Goal: Check status: Check status

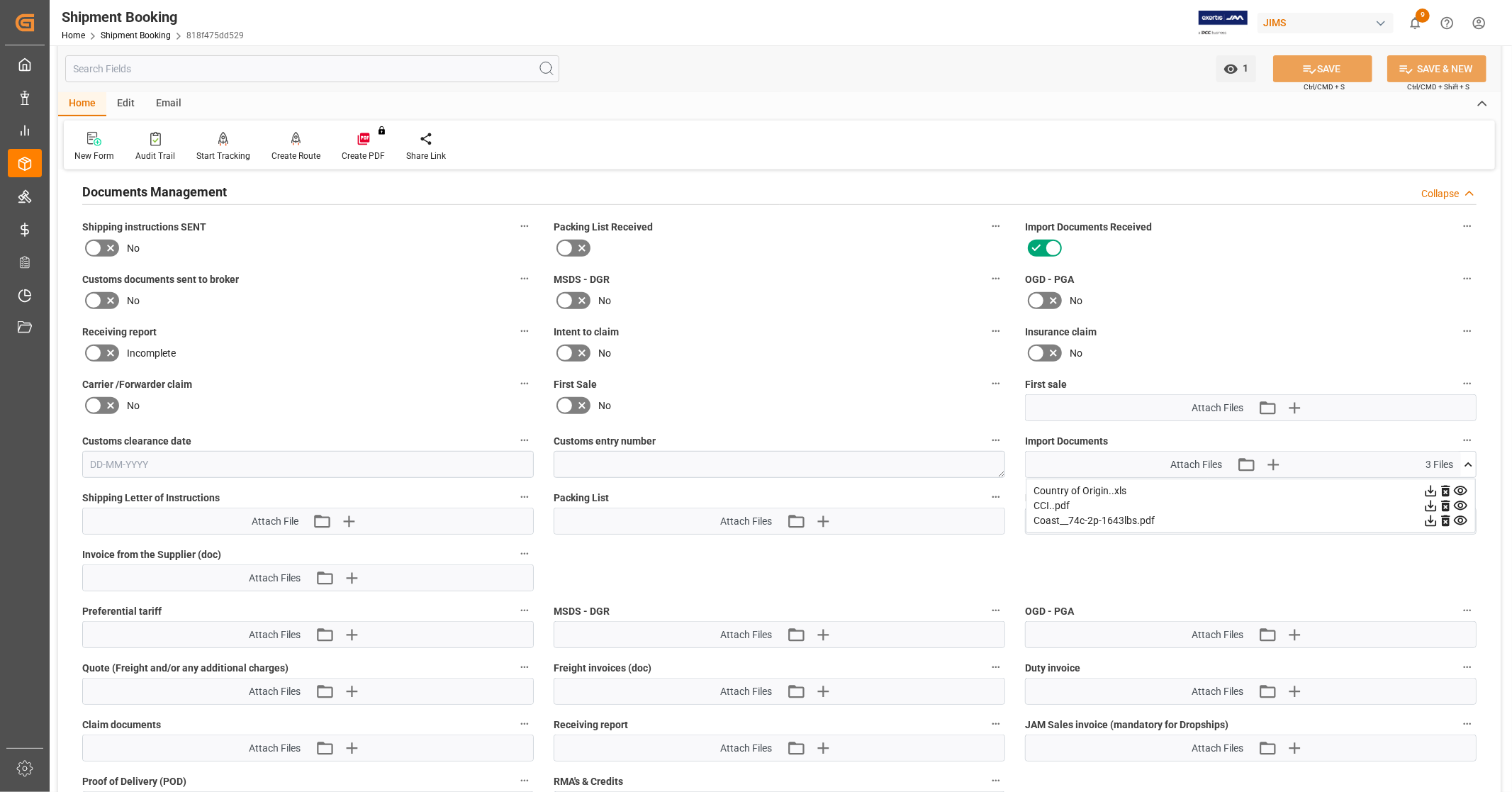
scroll to position [551, 0]
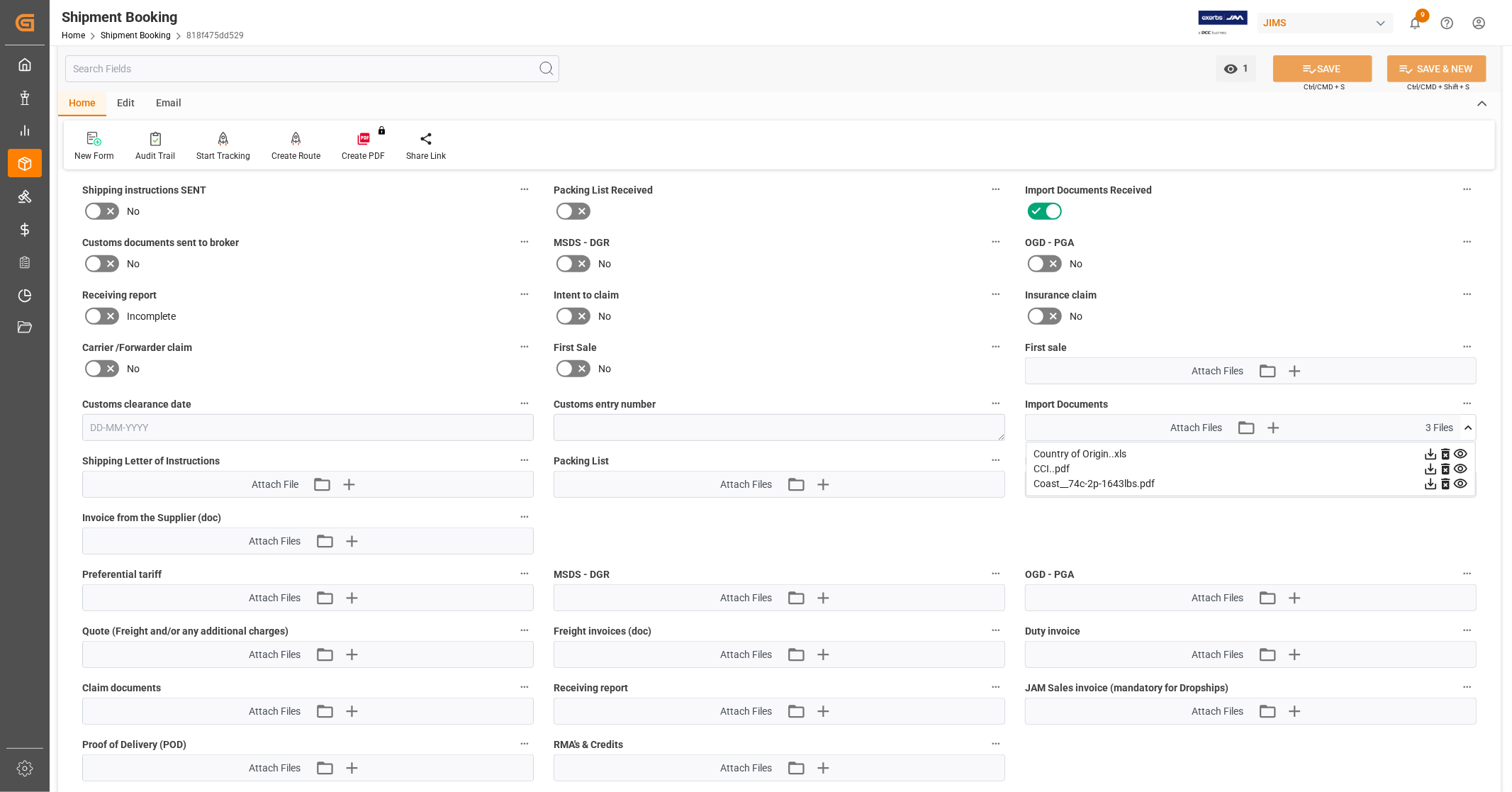
click at [1473, 427] on icon at bounding box center [1469, 428] width 15 height 15
drag, startPoint x: 818, startPoint y: 275, endPoint x: 878, endPoint y: 121, distance: 165.3
click at [878, 121] on div "New Form Audit Trail Start Tracking Create Empty Shipment Tracking Create Route…" at bounding box center [779, 144] width 1432 height 49
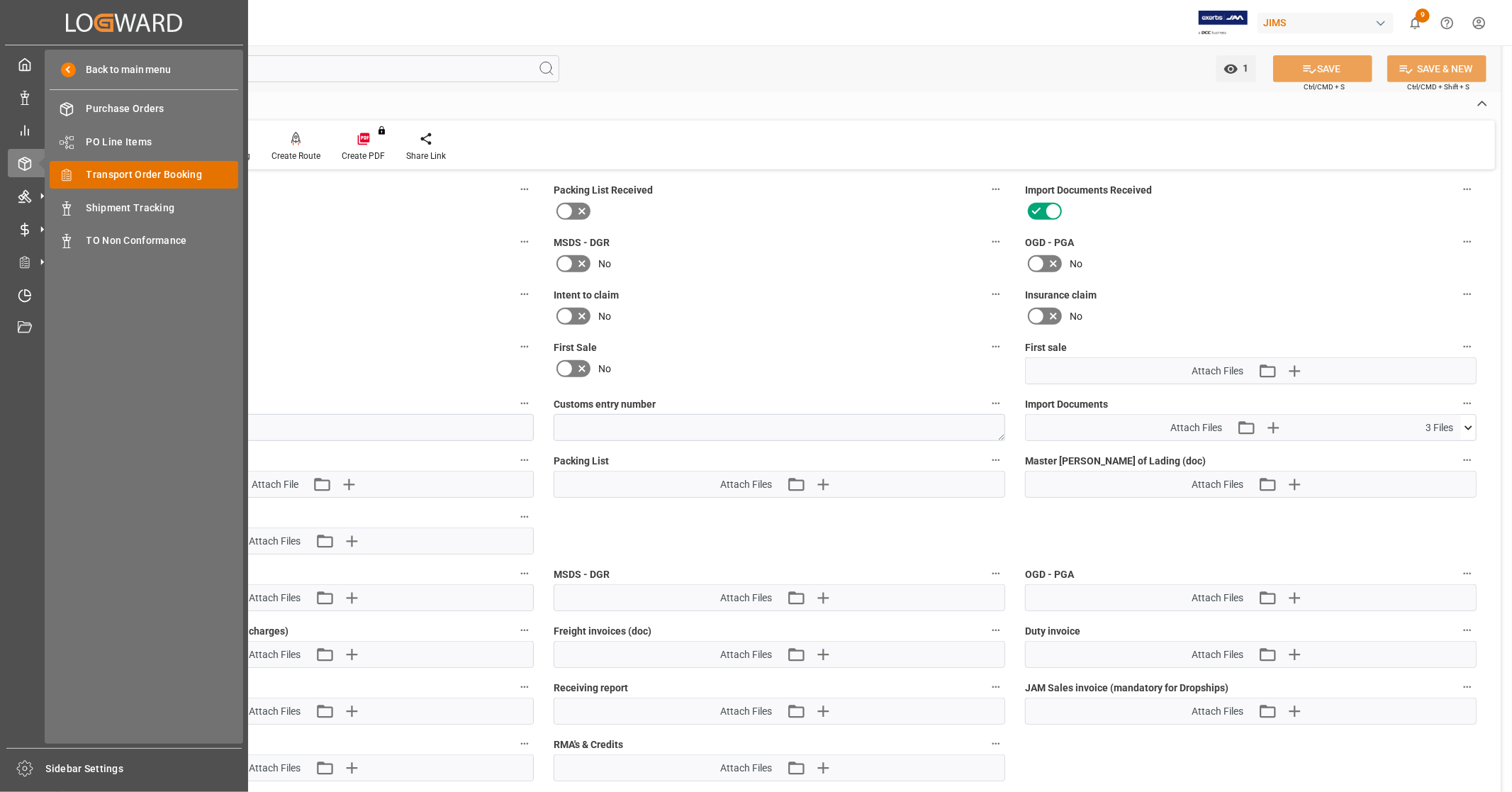
click at [182, 178] on span "Transport Order Booking" at bounding box center [163, 175] width 153 height 15
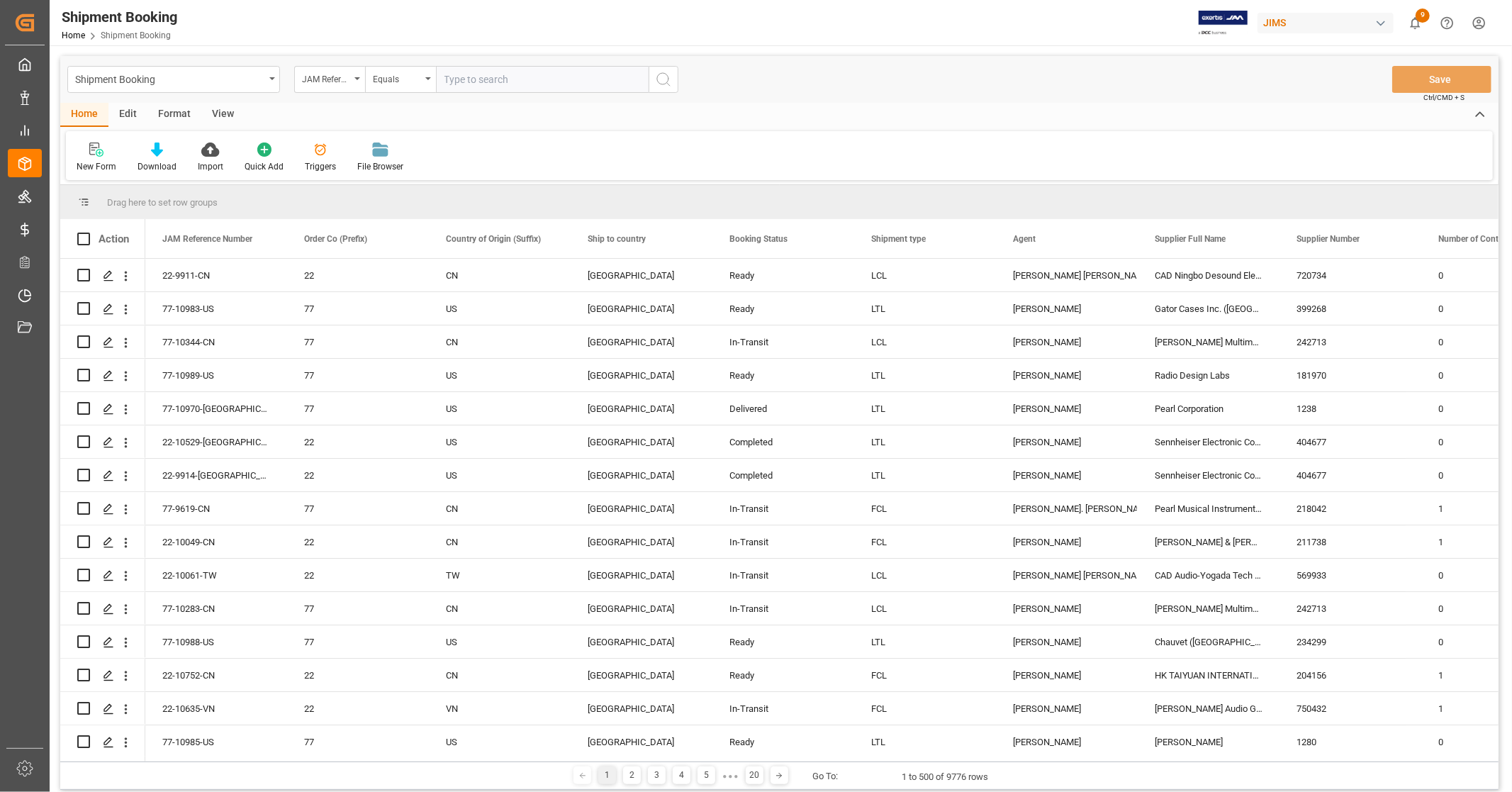
click at [498, 76] on input "text" at bounding box center [542, 79] width 213 height 27
paste input "CAM-YL"
type input "CAM-YL"
drag, startPoint x: 669, startPoint y: 82, endPoint x: 669, endPoint y: 102, distance: 20.0
click at [669, 102] on div "Shipment Booking JAM Reference Number Equals CAM-YL Save Ctrl/CMD + S Home Edit…" at bounding box center [780, 423] width 1439 height 734
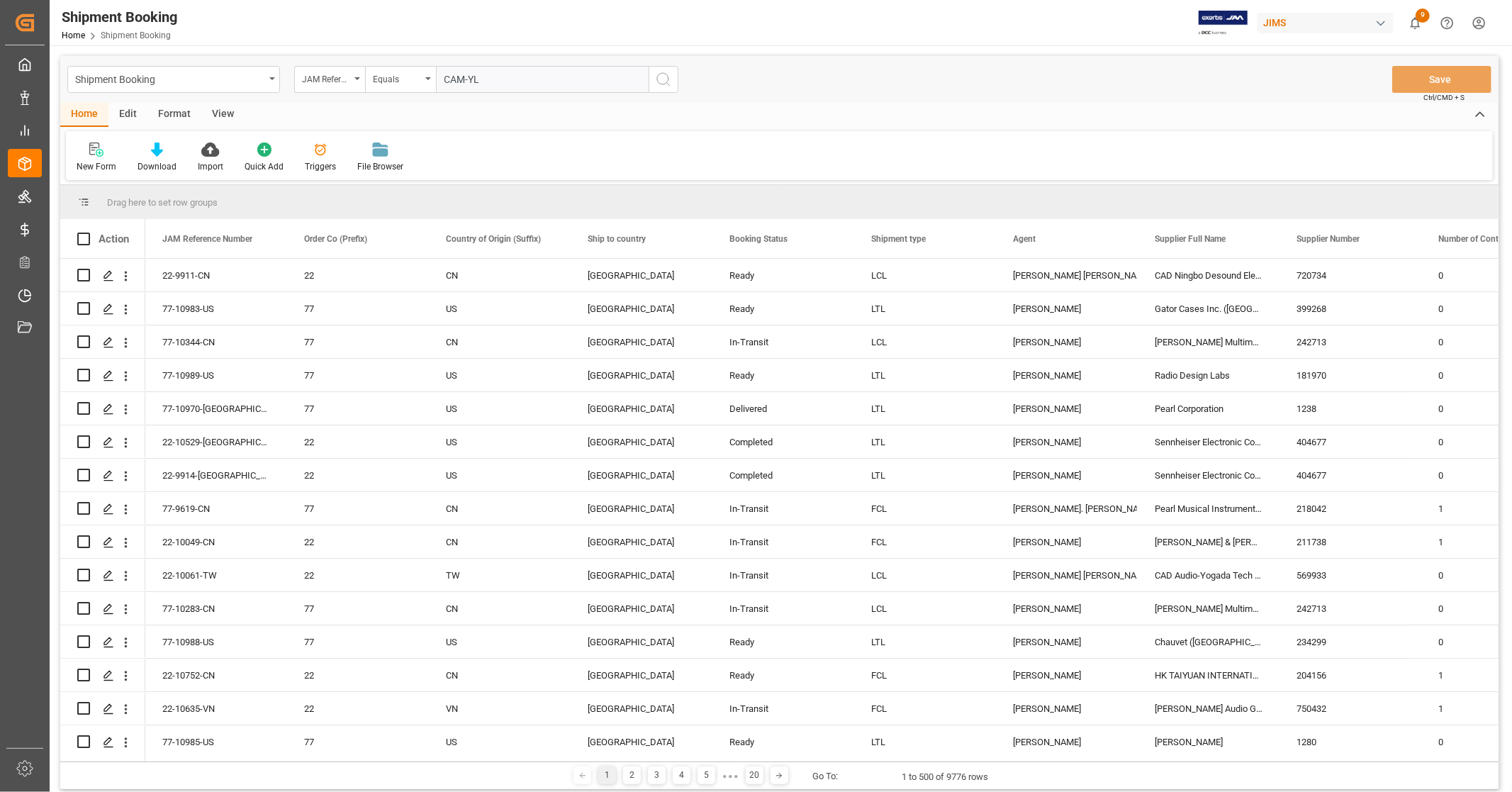
click at [497, 74] on input "CAM-YL" at bounding box center [542, 79] width 213 height 27
click at [496, 74] on input "CAM-YL" at bounding box center [542, 79] width 213 height 27
paste input "77-7041-[GEOGRAPHIC_DATA]"
type input "77-7041-[GEOGRAPHIC_DATA]"
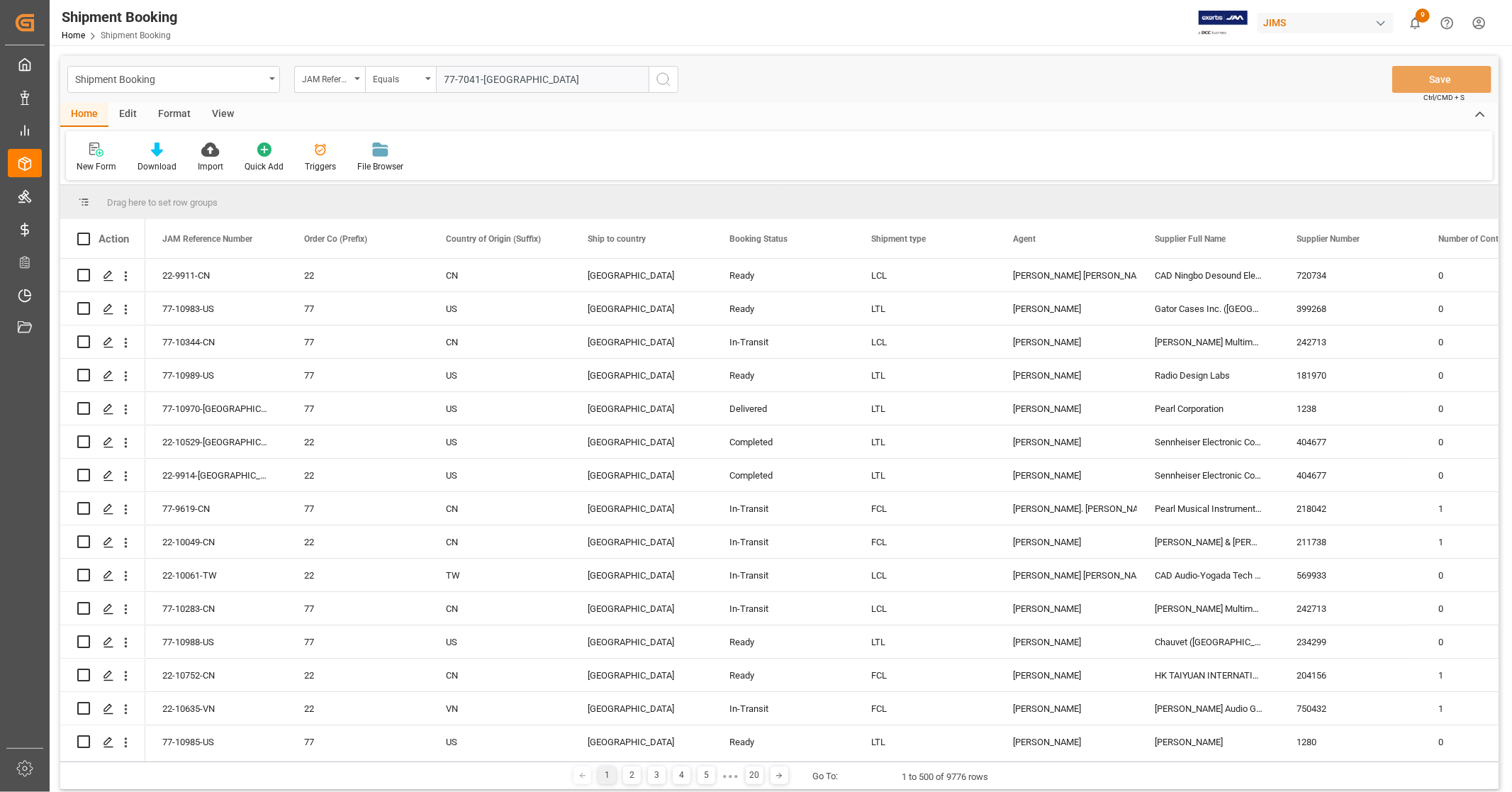
click at [667, 78] on icon "search button" at bounding box center [663, 79] width 17 height 17
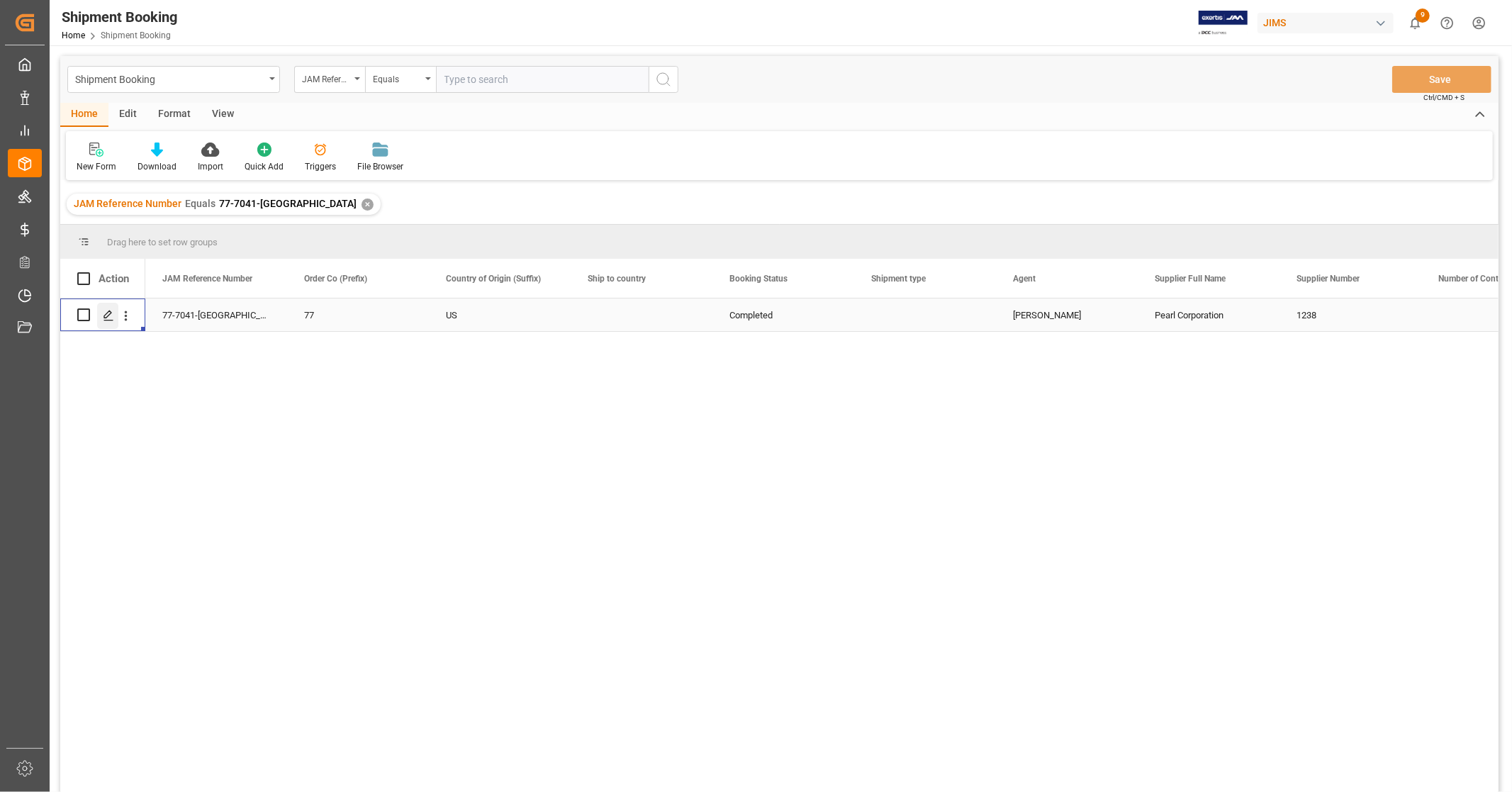
click at [107, 315] on icon "Press SPACE to select this row." at bounding box center [108, 315] width 11 height 11
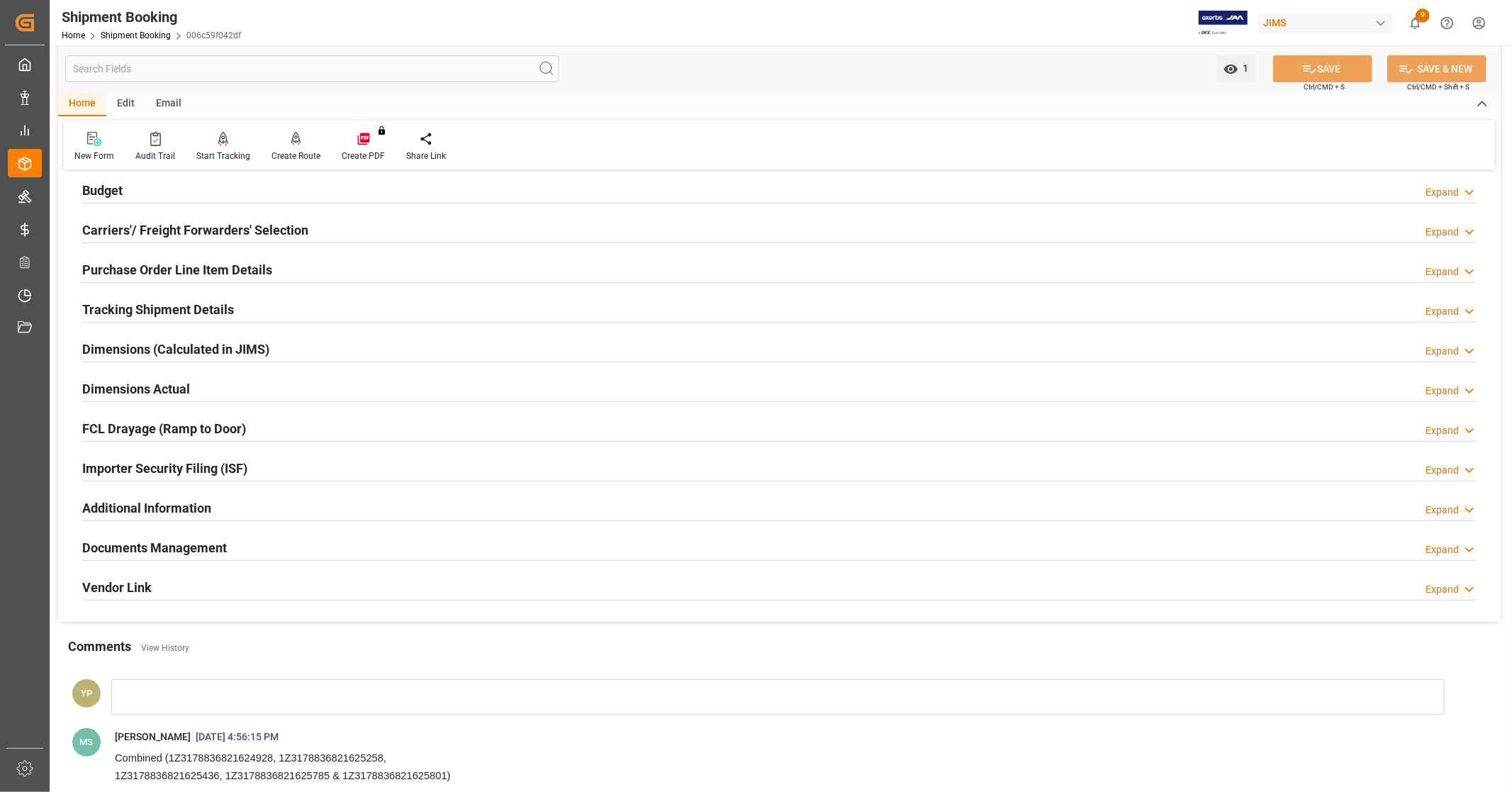
scroll to position [236, 0]
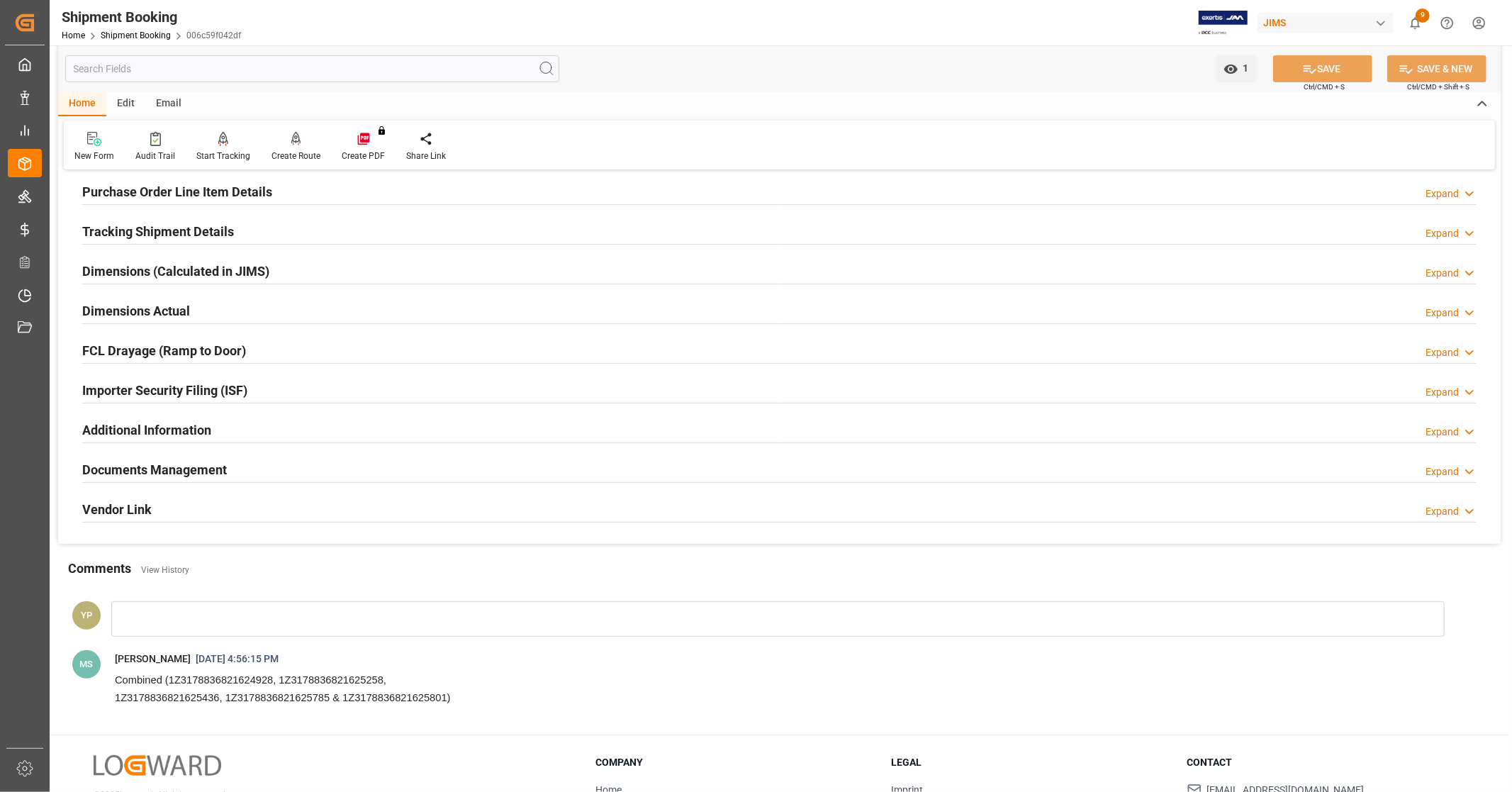
click at [247, 470] on div "Documents Management Expand" at bounding box center [780, 469] width 1395 height 27
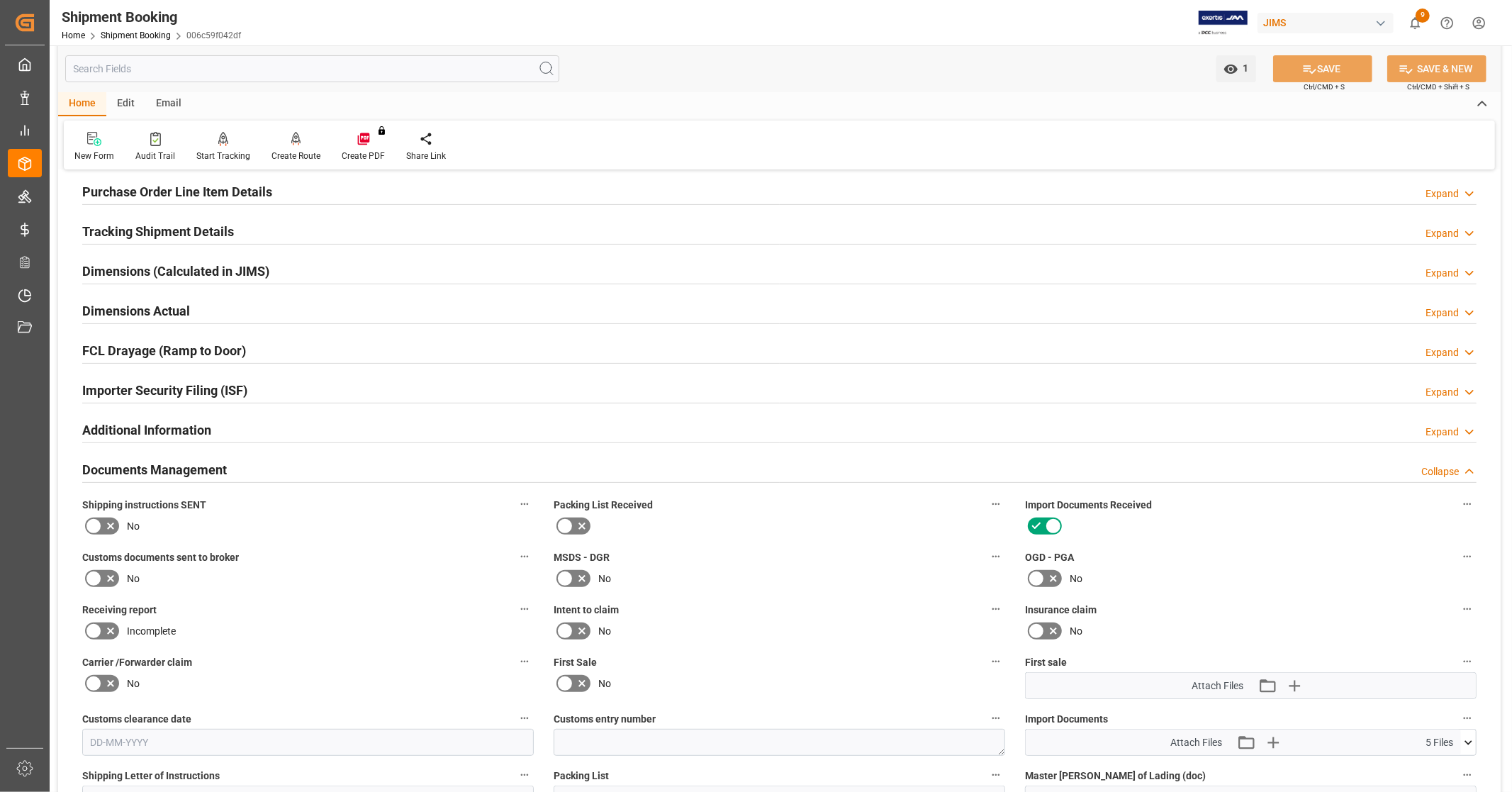
scroll to position [709, 0]
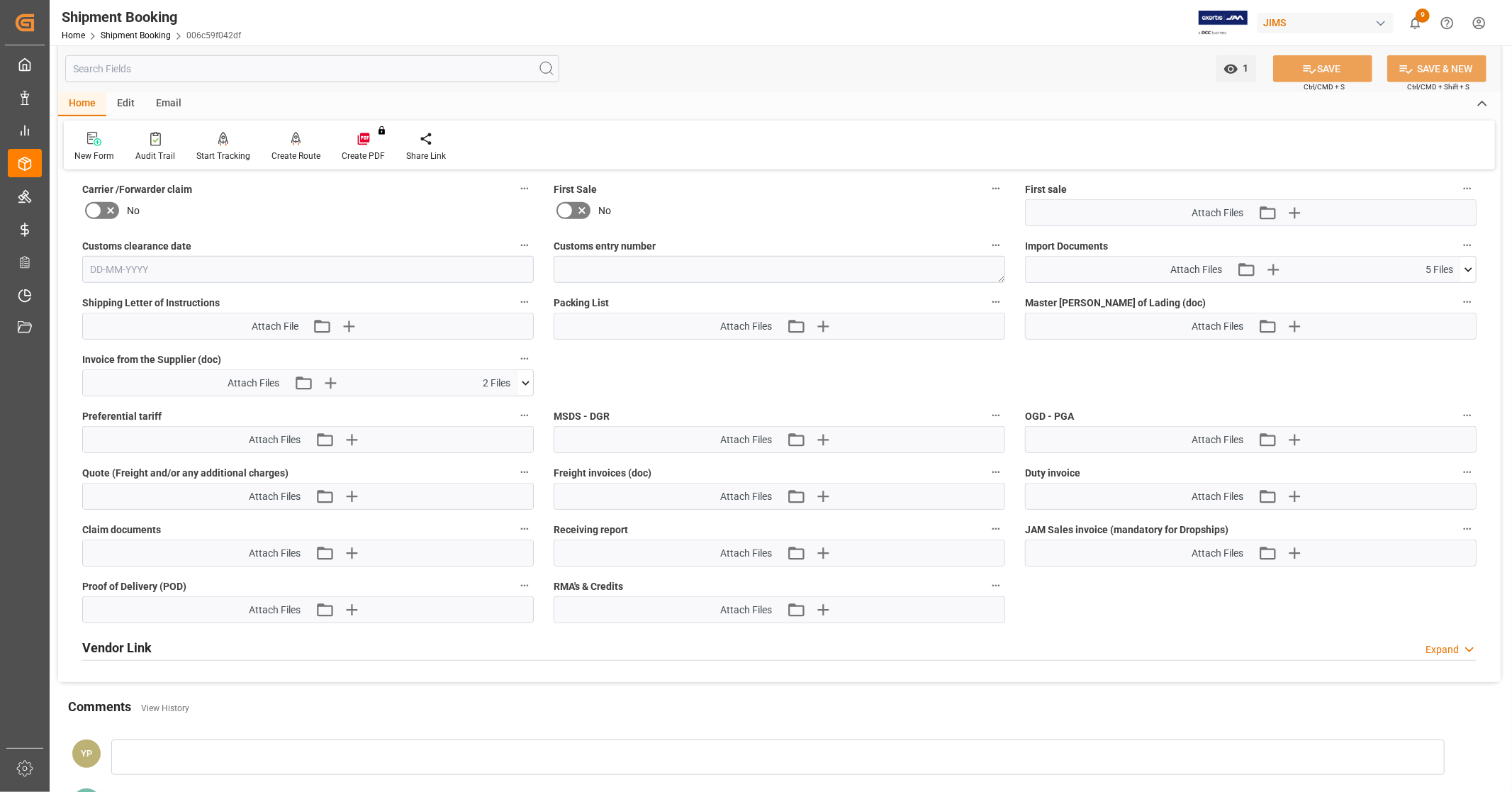
click at [1473, 266] on div "Attach Files Attach existing file Upload new file 5 Files 1Z3178836821625785 -.…" at bounding box center [1250, 269] width 452 height 27
click at [1470, 266] on icon at bounding box center [1469, 270] width 15 height 15
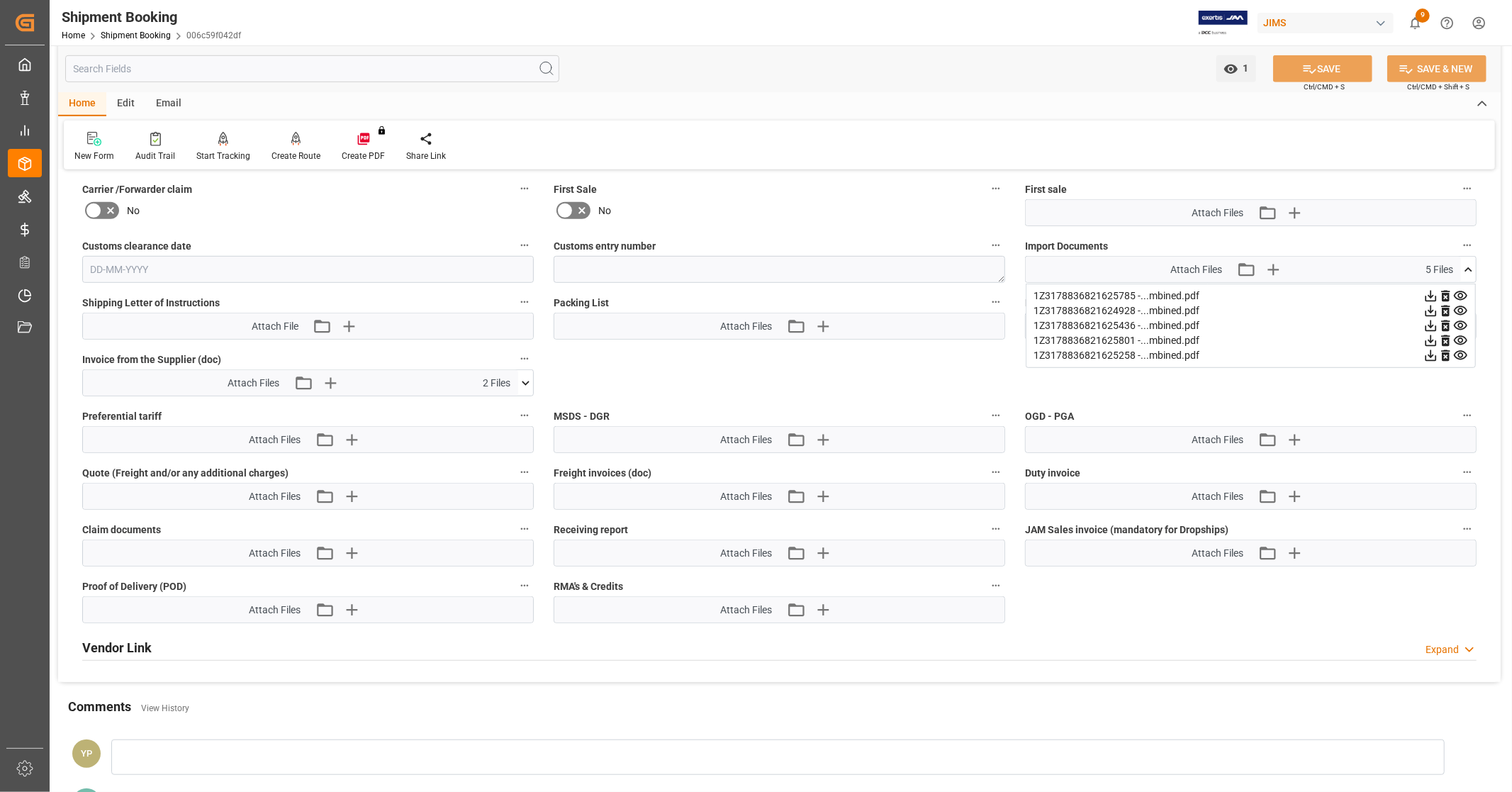
click at [1430, 294] on icon at bounding box center [1431, 296] width 11 height 11
click at [1429, 312] on icon at bounding box center [1431, 311] width 15 height 15
click at [1428, 325] on icon at bounding box center [1431, 326] width 15 height 15
click at [1427, 340] on icon at bounding box center [1431, 340] width 11 height 11
click at [1427, 355] on icon at bounding box center [1431, 356] width 11 height 11
